Goal: Find specific fact

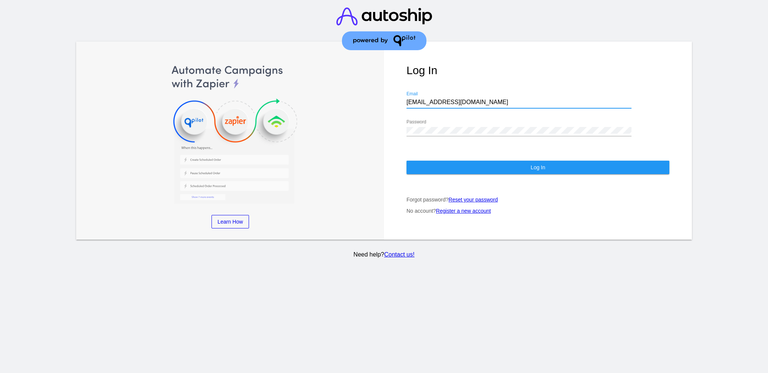
drag, startPoint x: 456, startPoint y: 96, endPoint x: 390, endPoint y: 96, distance: 65.6
click at [390, 96] on div "Log In [EMAIL_ADDRESS][DOMAIN_NAME] Email Password Log In Forgot password? Rese…" at bounding box center [538, 141] width 308 height 199
paste input "[EMAIL_ADDRESS][DOMAIN_NAME]"
type input "[EMAIL_ADDRESS][DOMAIN_NAME]"
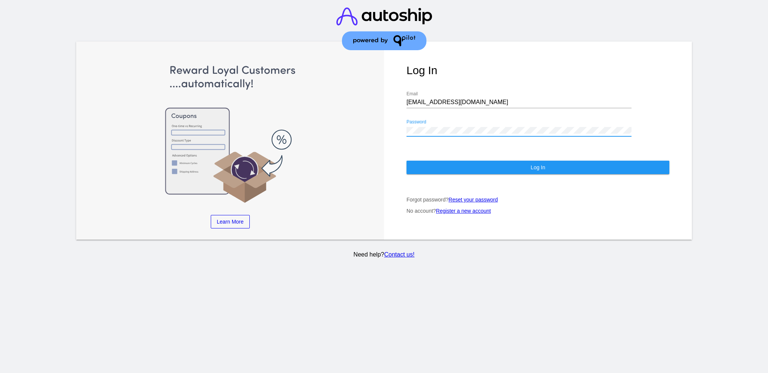
click at [397, 128] on div "Log In [EMAIL_ADDRESS][DOMAIN_NAME] Email Password Log In Forgot password? Rese…" at bounding box center [538, 141] width 308 height 199
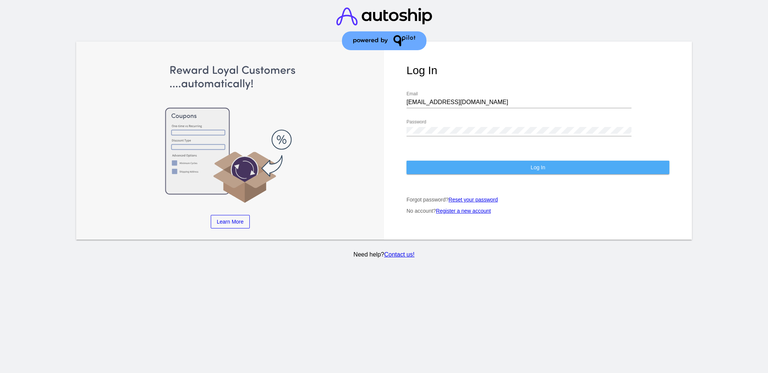
click at [439, 163] on button "Log In" at bounding box center [537, 167] width 263 height 13
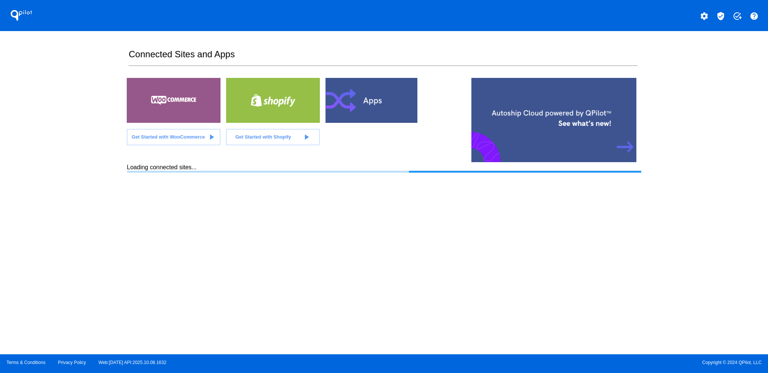
click at [721, 18] on mat-icon "verified_user" at bounding box center [720, 16] width 9 height 9
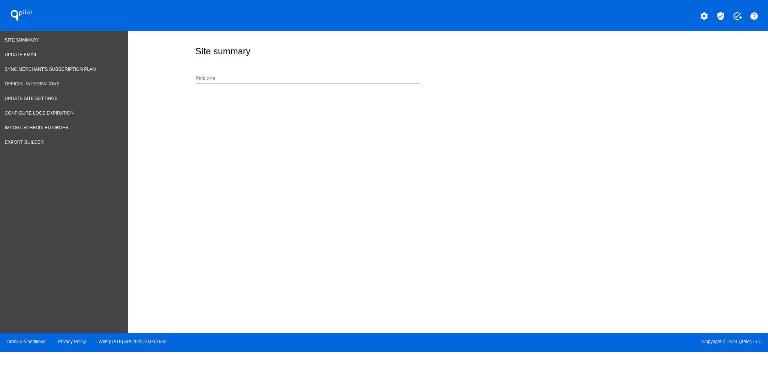
click at [333, 77] on input "Pick one" at bounding box center [307, 79] width 225 height 6
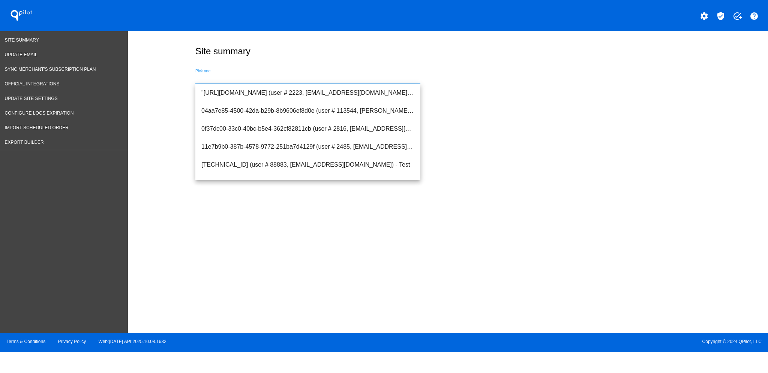
paste input "[PERSON_NAME][EMAIL_ADDRESS][DOMAIN_NAME]"
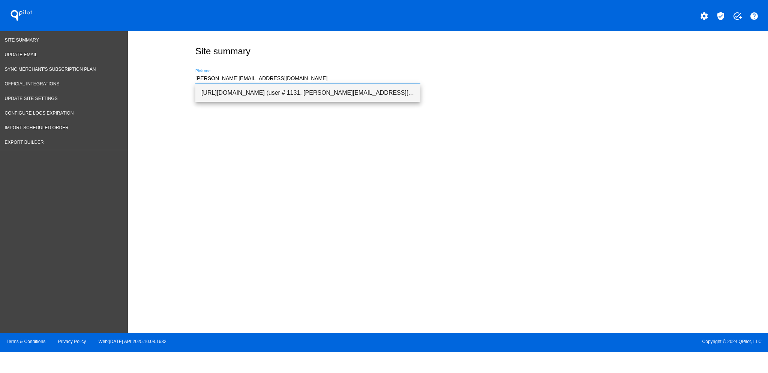
click at [328, 95] on span "[URL][DOMAIN_NAME] (user # 1131, [PERSON_NAME][EMAIL_ADDRESS][DOMAIN_NAME]) - P…" at bounding box center [307, 93] width 213 height 18
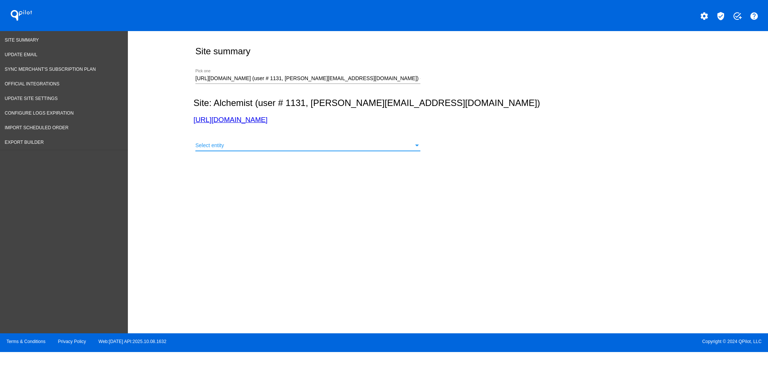
click at [323, 147] on div "Select entity" at bounding box center [304, 146] width 218 height 6
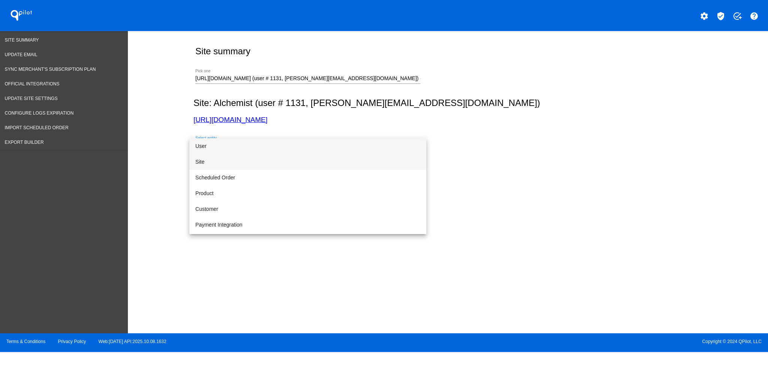
click at [320, 156] on span "Site" at bounding box center [307, 162] width 225 height 16
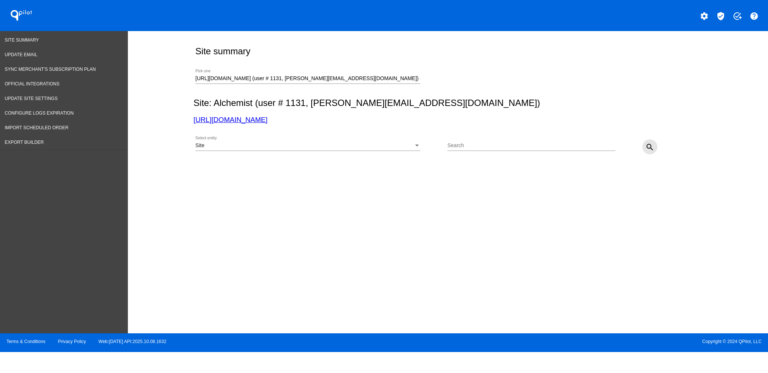
click at [649, 146] on mat-icon "search" at bounding box center [649, 147] width 9 height 9
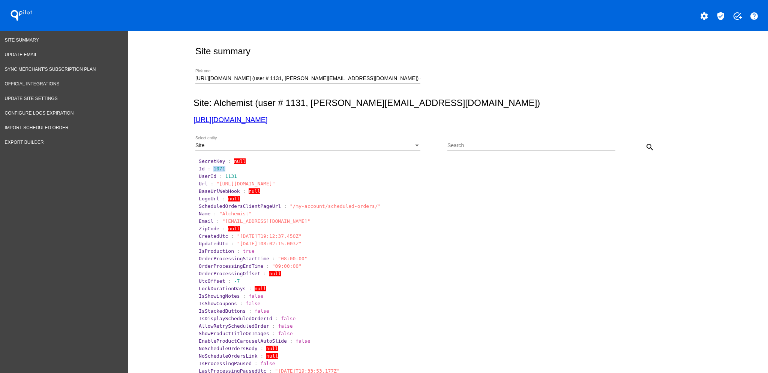
drag, startPoint x: 207, startPoint y: 168, endPoint x: 225, endPoint y: 168, distance: 17.2
click at [225, 168] on section "Id : 1071" at bounding box center [448, 169] width 499 height 6
copy span "1071"
drag, startPoint x: 410, startPoint y: 78, endPoint x: 186, endPoint y: 83, distance: 224.2
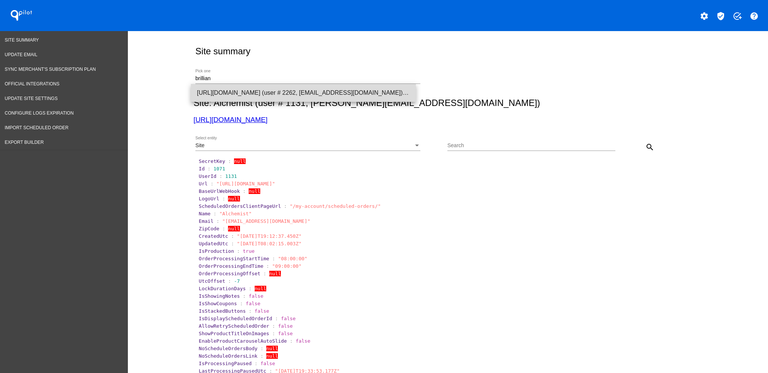
click at [200, 89] on span "[URL][DOMAIN_NAME] (user # 2262, [EMAIL_ADDRESS][DOMAIN_NAME]) - Production" at bounding box center [303, 93] width 213 height 18
type input "[URL][DOMAIN_NAME] (user # 2262, [EMAIL_ADDRESS][DOMAIN_NAME]) - Production"
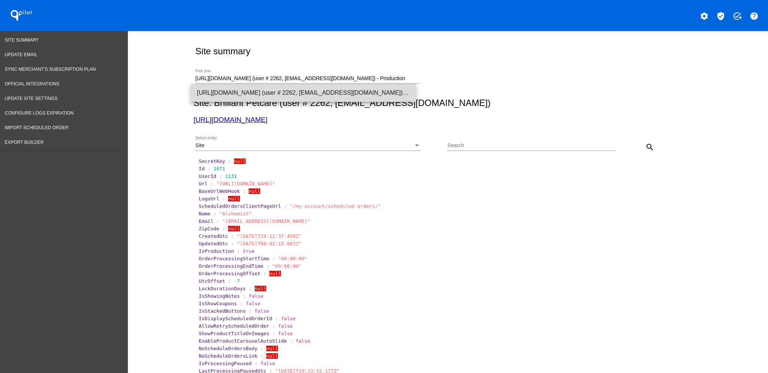
click at [333, 93] on span "[URL][DOMAIN_NAME] (user # 2262, [EMAIL_ADDRESS][DOMAIN_NAME]) - Production" at bounding box center [303, 93] width 213 height 18
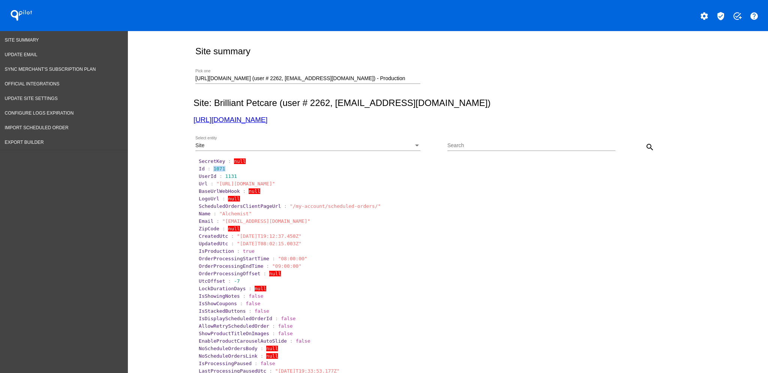
drag, startPoint x: 207, startPoint y: 168, endPoint x: 226, endPoint y: 169, distance: 18.8
click at [226, 169] on section "Id : 1071" at bounding box center [448, 169] width 499 height 6
copy span "1071"
